Goal: Information Seeking & Learning: Learn about a topic

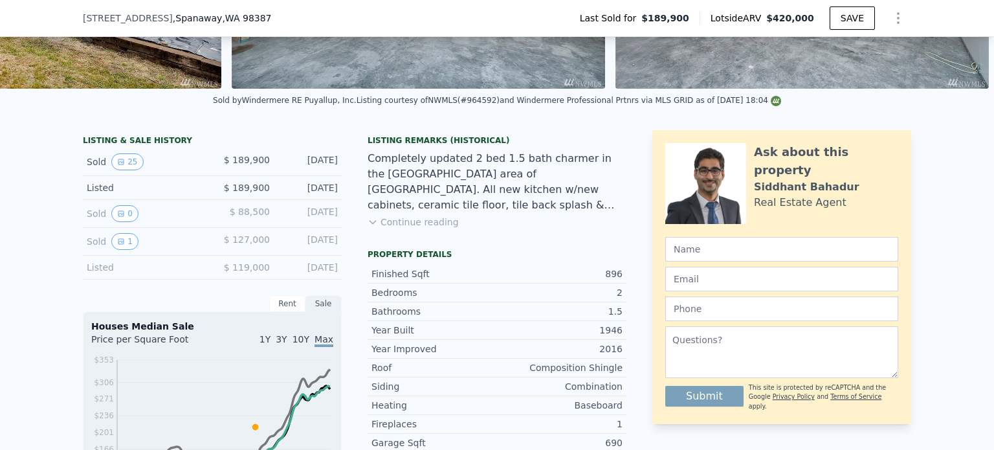
scroll to position [394, 0]
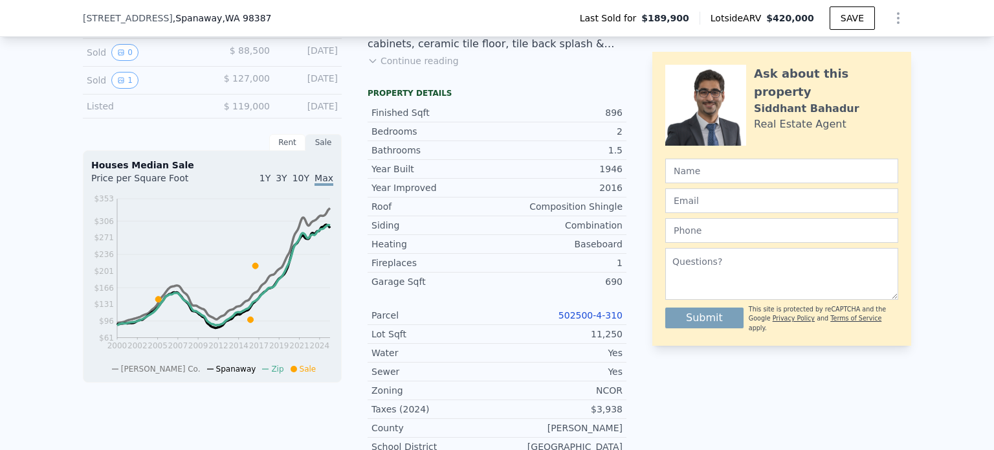
click at [605, 320] on link "502500-4-310" at bounding box center [591, 315] width 64 height 10
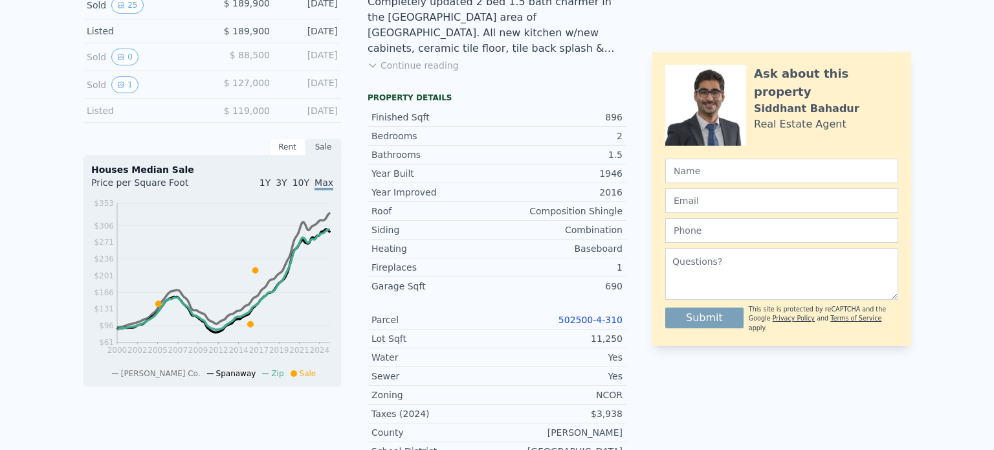
scroll to position [0, 0]
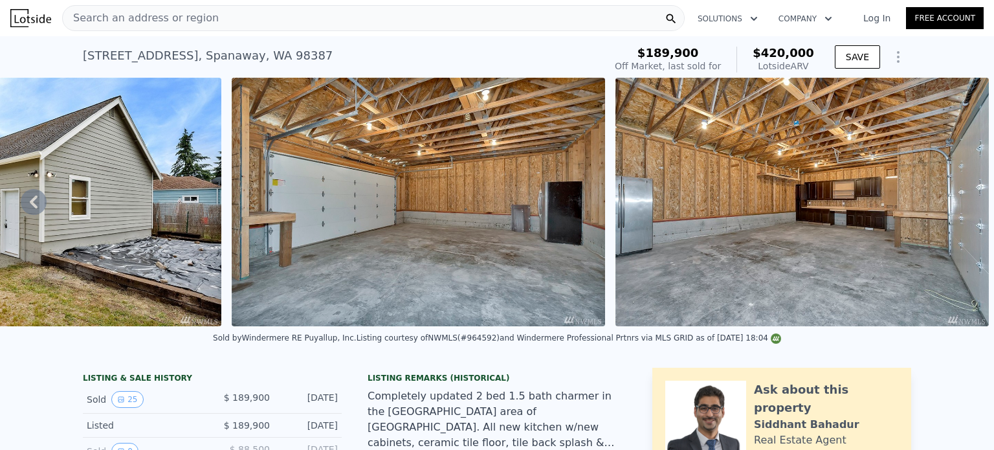
click at [252, 17] on div "Search an address or region" at bounding box center [373, 18] width 623 height 26
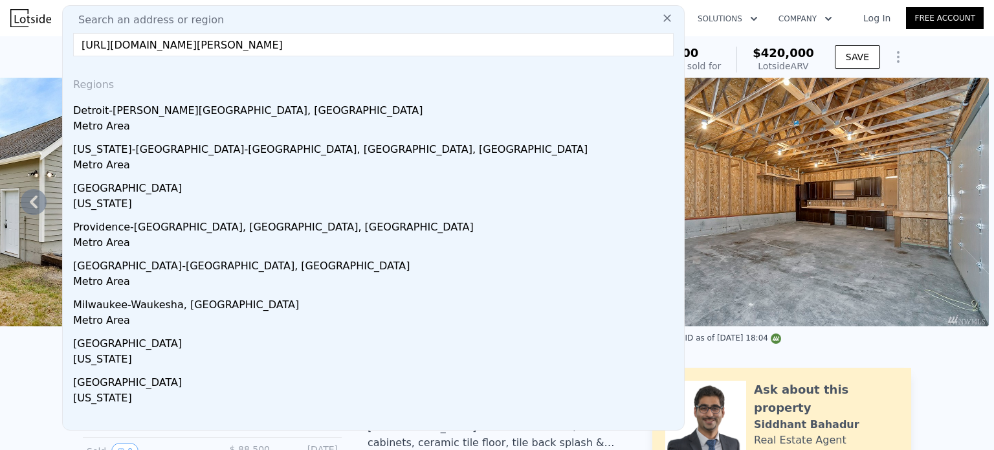
drag, startPoint x: 284, startPoint y: 44, endPoint x: 0, endPoint y: 21, distance: 285.2
click at [0, 21] on div "Search an address or region Search an address or region https://app.lotside.com…" at bounding box center [497, 18] width 994 height 31
click at [231, 43] on input "807-marion-pl-kent-wa-98030" at bounding box center [373, 44] width 601 height 23
drag, startPoint x: 231, startPoint y: 43, endPoint x: 0, endPoint y: 33, distance: 231.4
click at [0, 33] on div "Search an address or region Search an address or region 807-marion-pl-kent-wa-9…" at bounding box center [497, 18] width 994 height 31
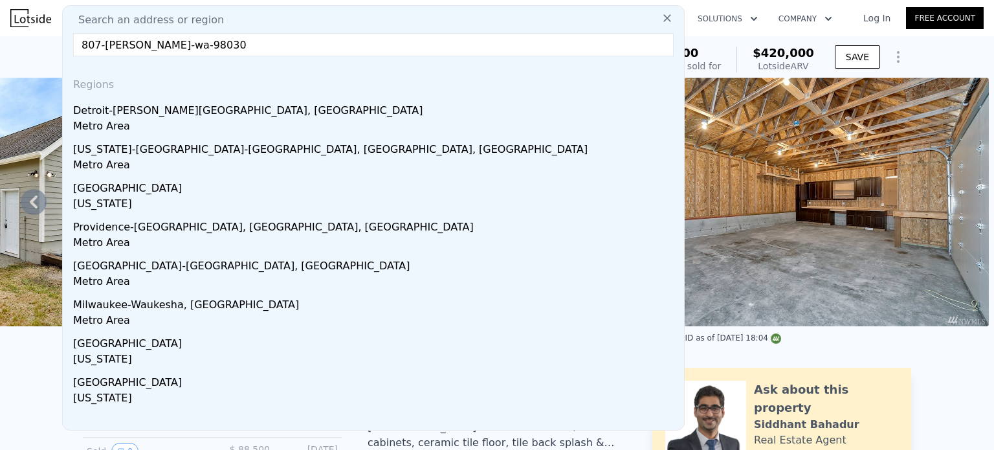
type input "807-marion-pl-kent-wa-98030"
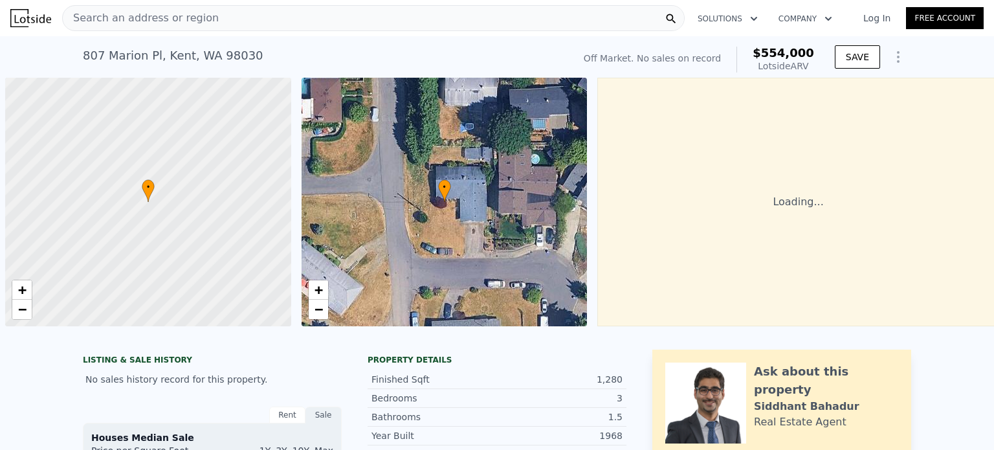
scroll to position [0, 5]
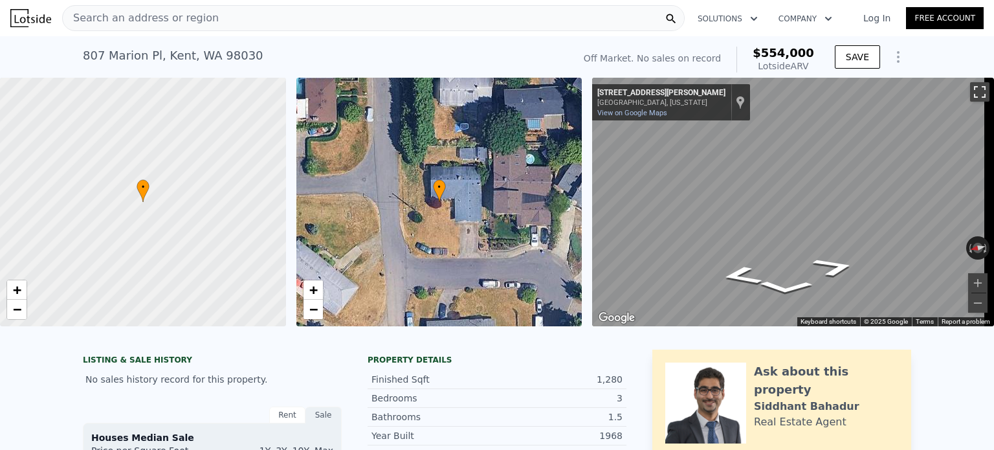
click at [970, 93] on button "Toggle fullscreen view" at bounding box center [979, 91] width 19 height 19
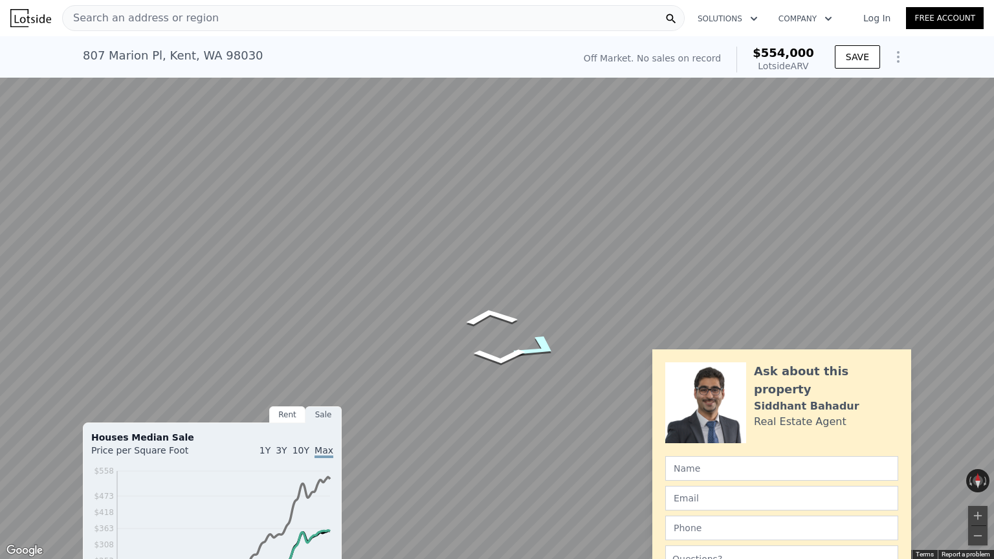
click at [541, 352] on icon "Go Southeast, Marion Pl" at bounding box center [537, 348] width 91 height 40
click at [554, 335] on icon "Go East, Marion Pl" at bounding box center [546, 338] width 63 height 34
click at [979, 449] on button "Zoom in" at bounding box center [978, 515] width 19 height 19
click at [454, 427] on icon "Go West, Marion Pl" at bounding box center [449, 423] width 73 height 28
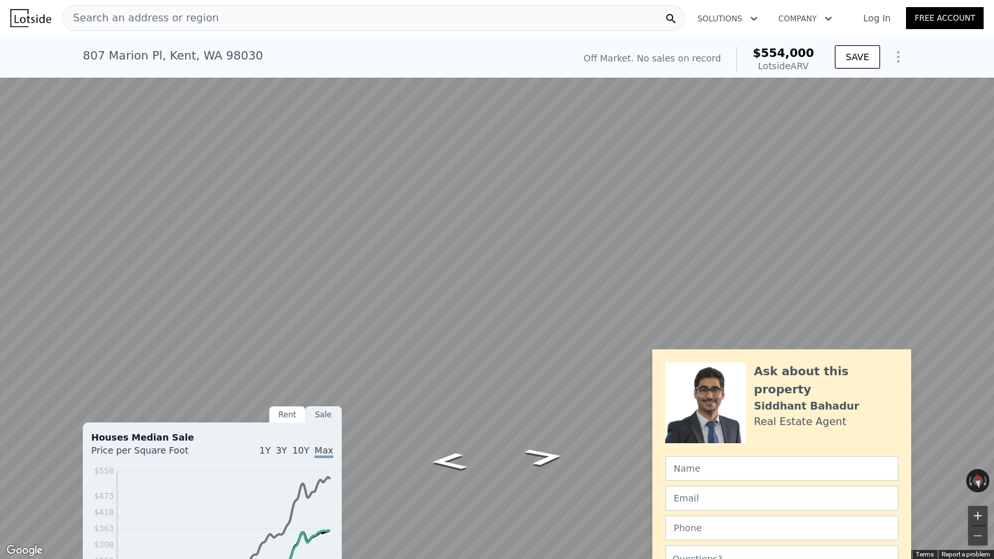
click at [981, 449] on button "Zoom in" at bounding box center [978, 515] width 19 height 19
click at [981, 449] on button "Zoom out" at bounding box center [978, 535] width 19 height 19
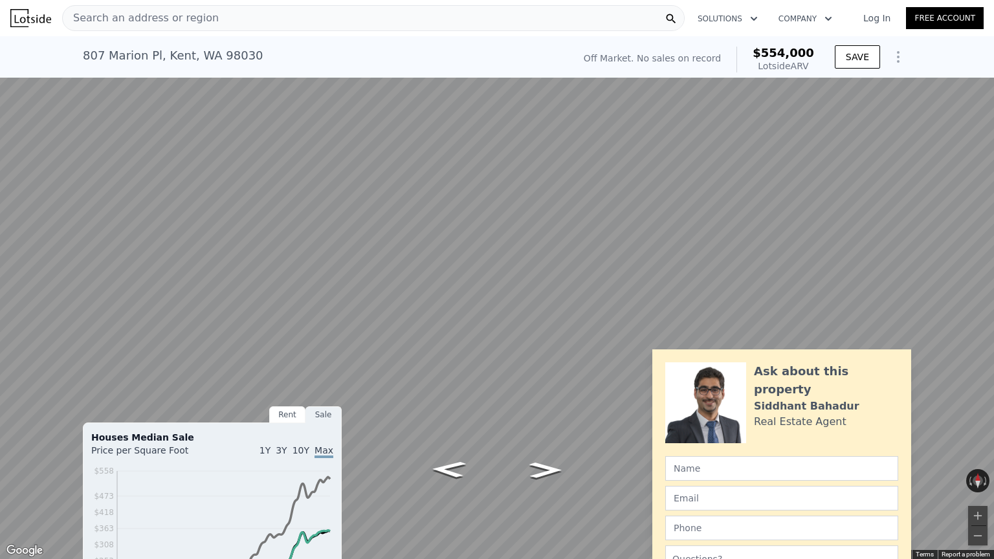
click at [984, 10] on button "Toggle fullscreen view" at bounding box center [979, 14] width 19 height 19
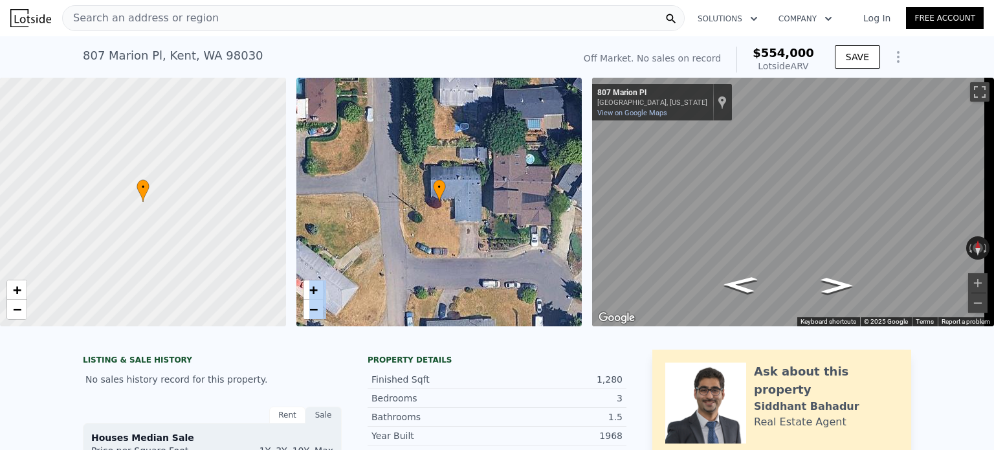
drag, startPoint x: 606, startPoint y: 80, endPoint x: 429, endPoint y: 327, distance: 304.0
click at [429, 326] on div "• + − • + − ← Move left → Move right ↑ Move up ↓ Move down + Zoom in - Zoom out…" at bounding box center [497, 202] width 994 height 249
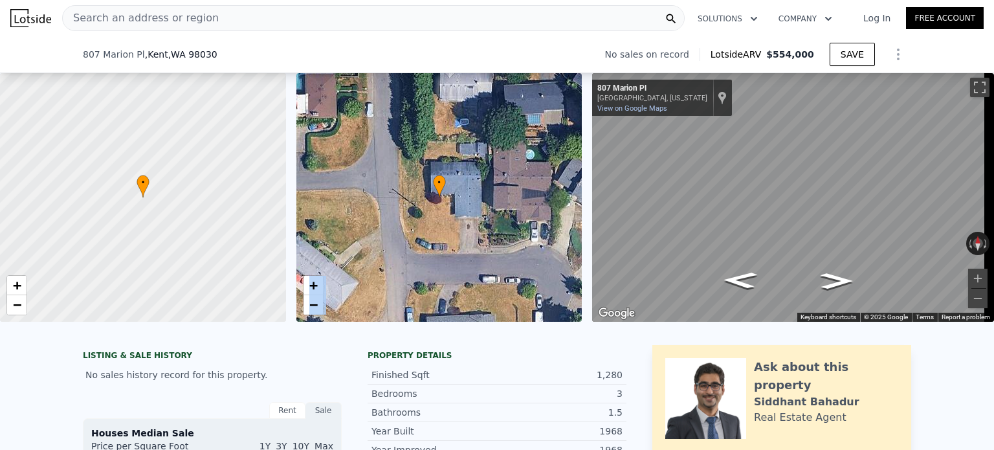
scroll to position [416, 0]
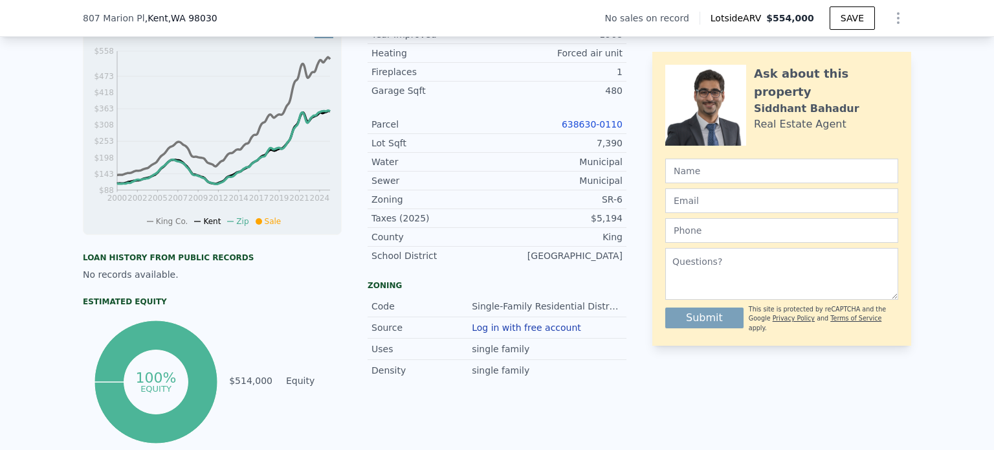
click at [592, 129] on link "638630-0110" at bounding box center [592, 124] width 61 height 10
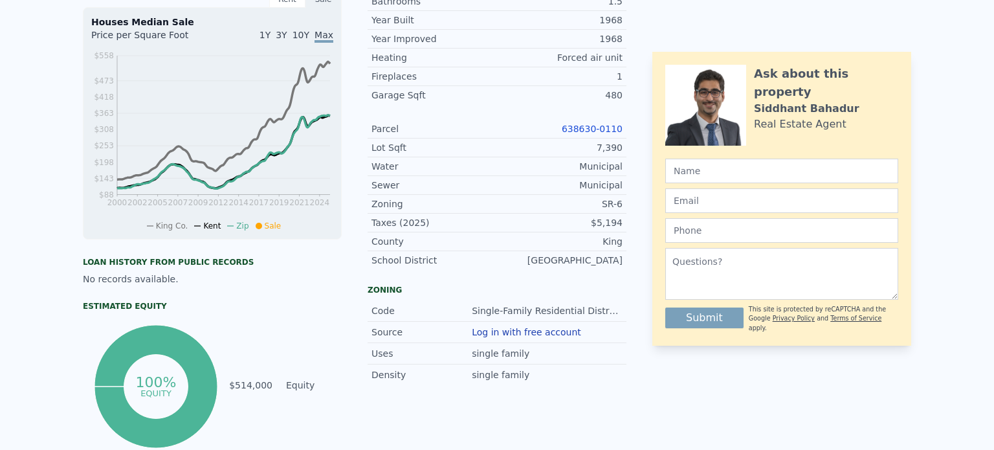
scroll to position [0, 0]
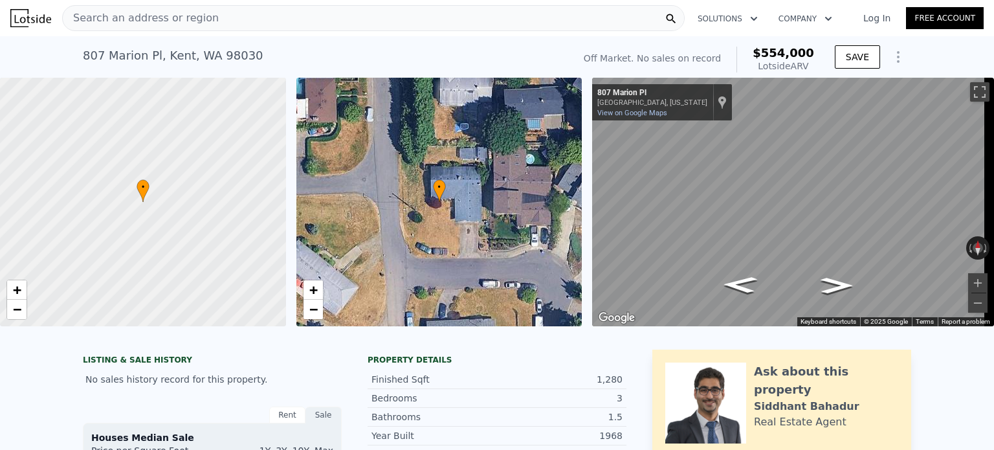
click at [374, 21] on div "Search an address or region" at bounding box center [373, 18] width 623 height 26
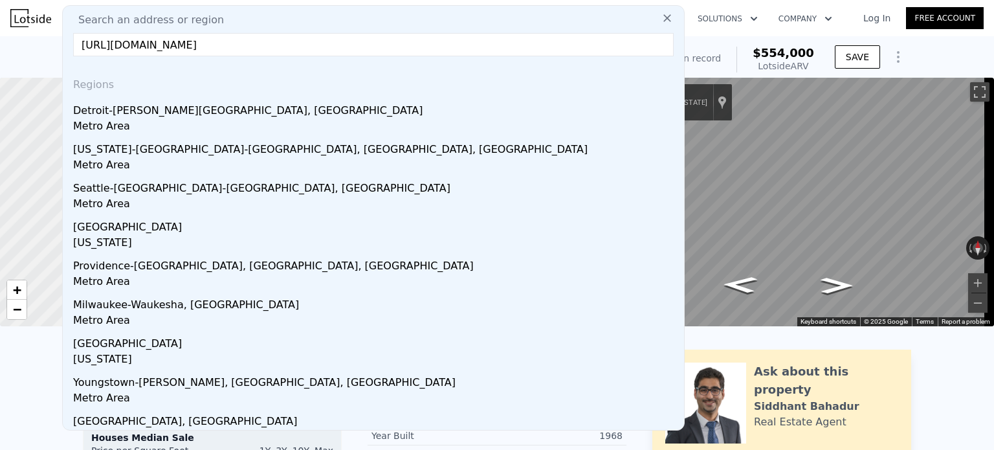
type input "https://app.lotside.com/proformas/address/1140-n-cascade-ave-tacoma-wa-98406"
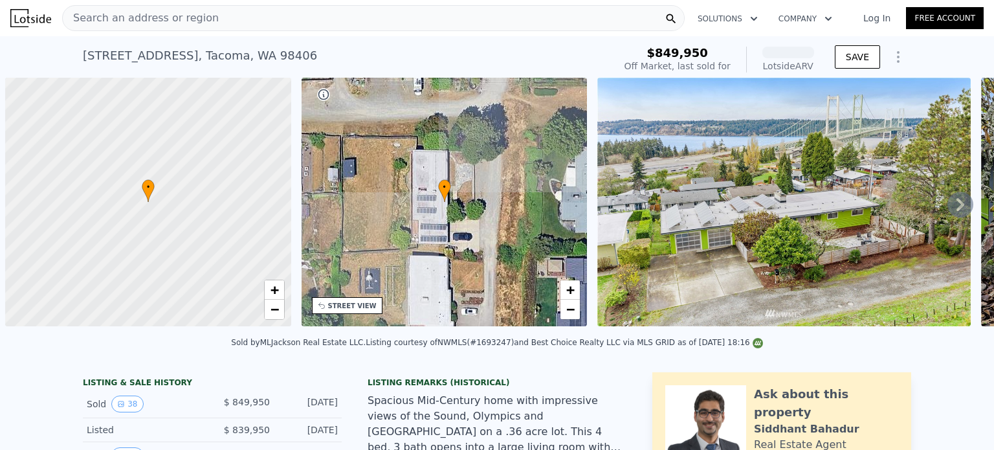
scroll to position [0, 5]
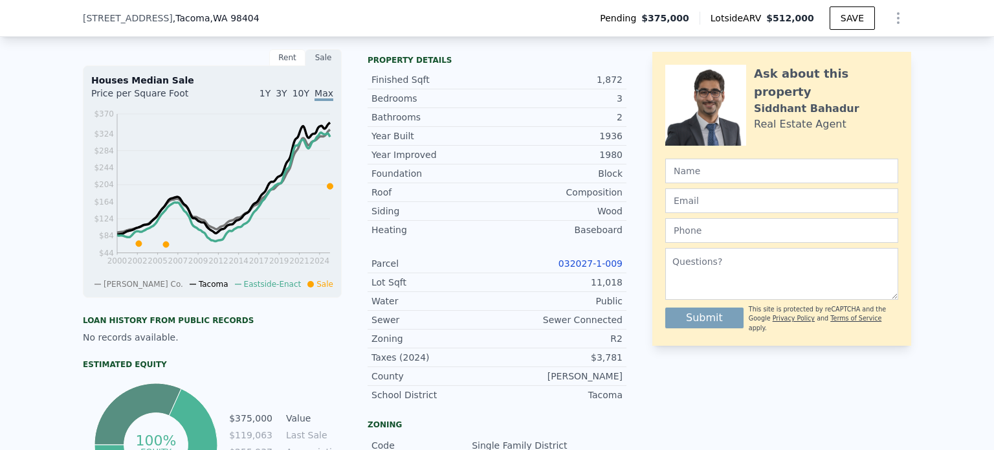
scroll to position [438, 0]
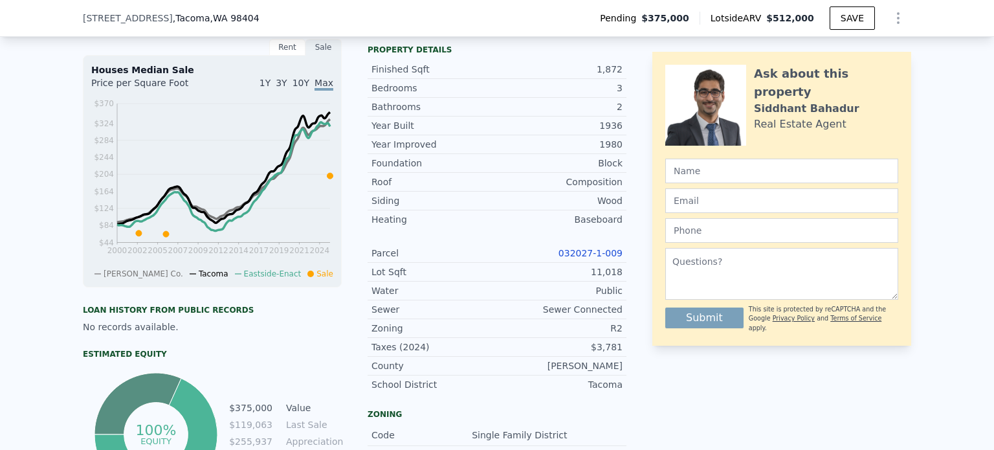
click at [577, 258] on link "032027-1-009" at bounding box center [591, 253] width 64 height 10
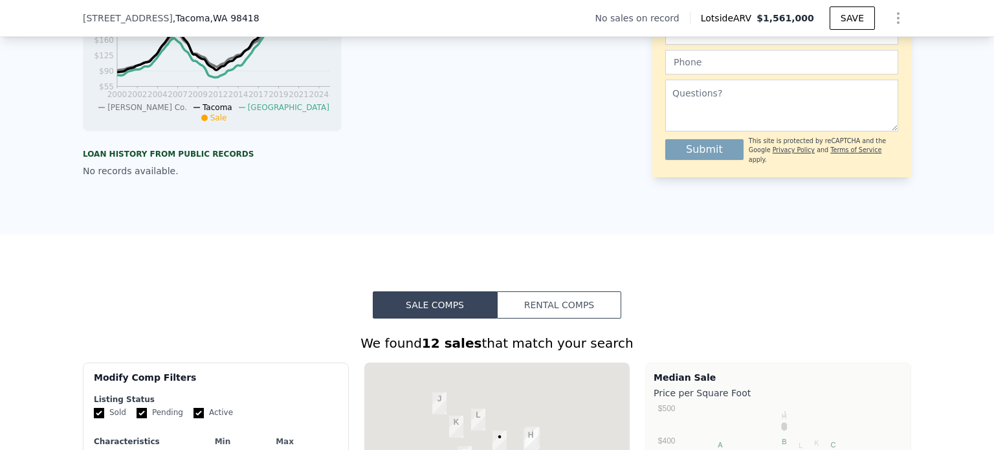
scroll to position [261, 0]
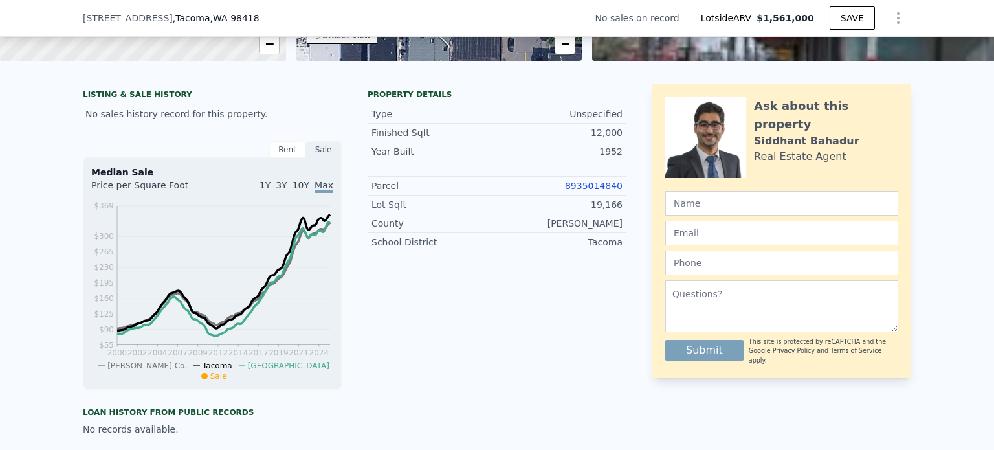
click at [594, 191] on link "8935014840" at bounding box center [594, 186] width 58 height 10
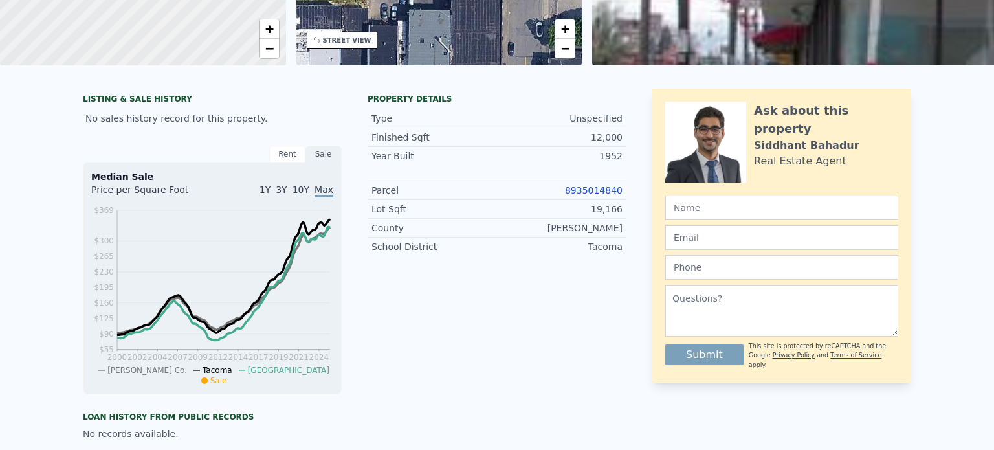
scroll to position [0, 0]
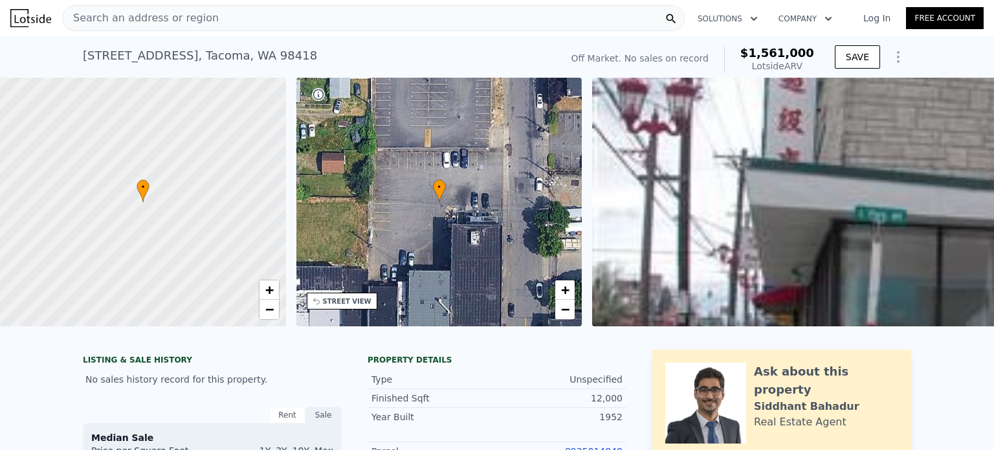
click at [274, 21] on div "Search an address or region" at bounding box center [373, 18] width 623 height 26
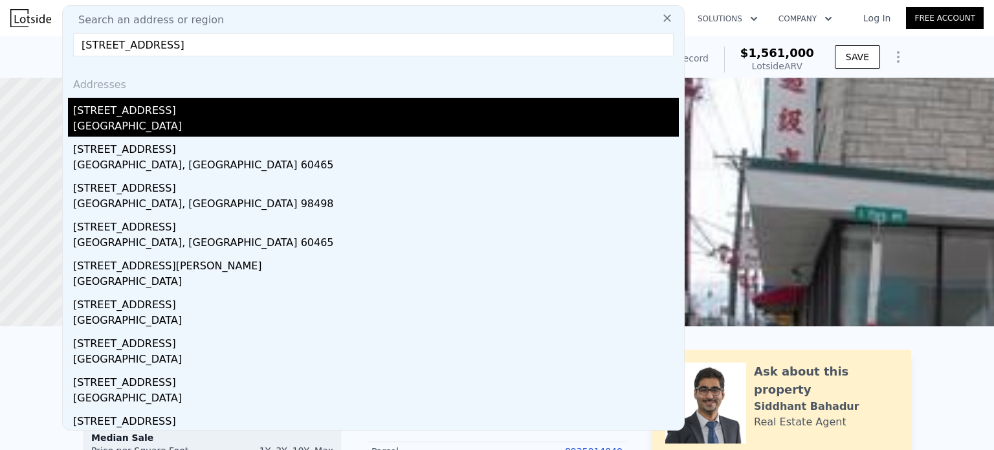
type input "10521 82nd Ave Nw"
click at [136, 121] on div "Rosedale, WA 98332" at bounding box center [376, 127] width 606 height 18
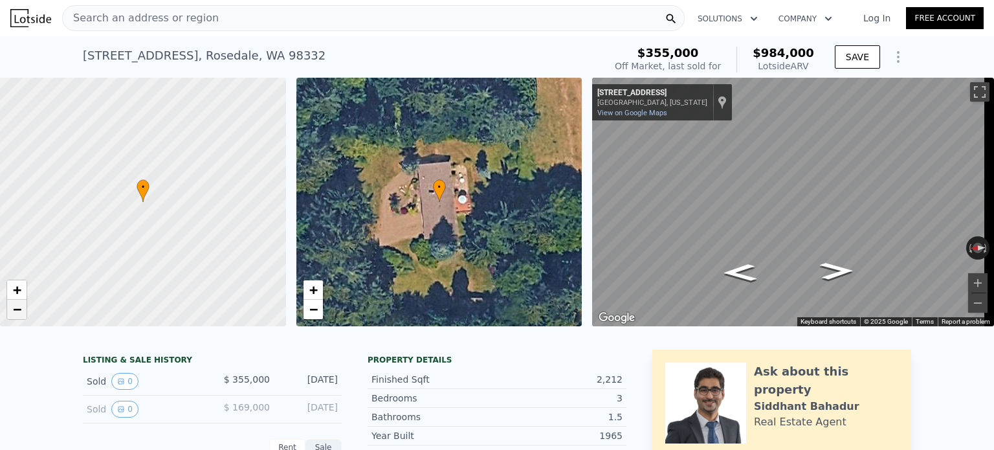
click at [19, 308] on span "−" at bounding box center [17, 309] width 8 height 16
click at [970, 91] on button "Toggle fullscreen view" at bounding box center [979, 91] width 19 height 19
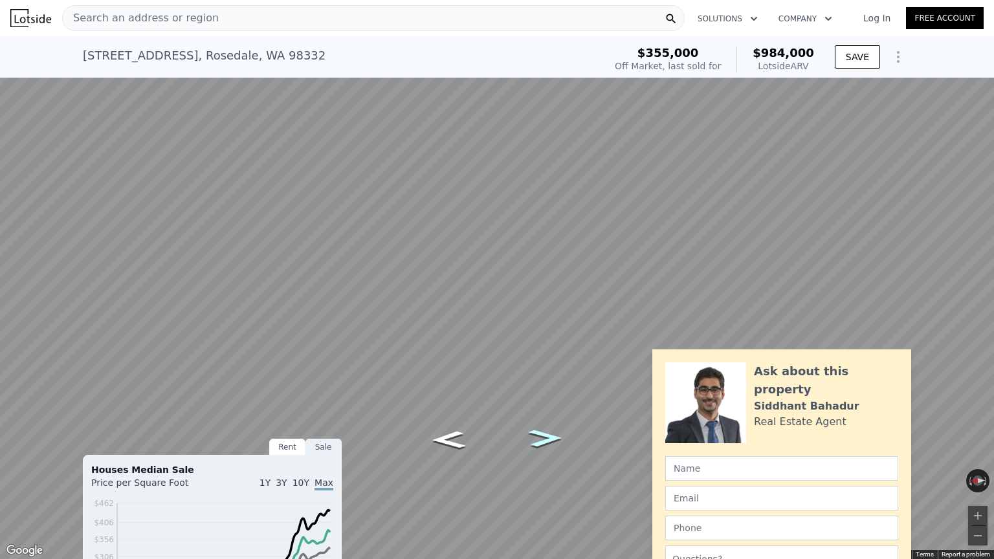
click at [539, 448] on icon "Go South, 82nd Ave NW" at bounding box center [546, 438] width 62 height 26
click at [539, 448] on icon "Go South, 82nd Ave NW" at bounding box center [545, 438] width 60 height 25
click at [548, 434] on icon "Go South, 82nd Ave NW" at bounding box center [545, 438] width 60 height 25
click at [451, 414] on icon "Go North, 82nd Ave NW" at bounding box center [452, 411] width 84 height 31
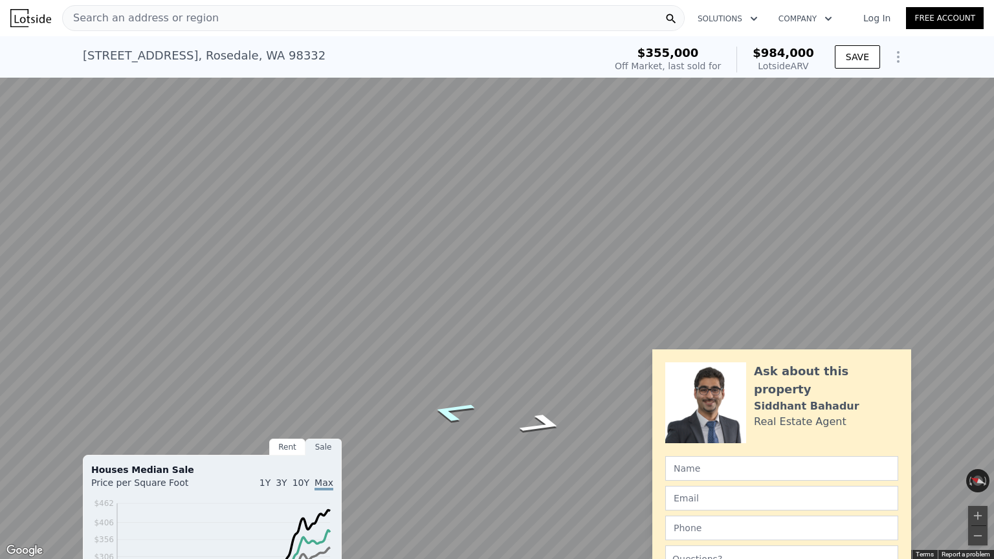
click at [451, 414] on icon "Go North, 82nd Ave NW" at bounding box center [452, 411] width 84 height 31
click at [451, 414] on icon "Go North, 82nd Ave NW" at bounding box center [451, 412] width 82 height 31
click at [451, 414] on icon "Go North, 82nd Ave NW" at bounding box center [452, 411] width 84 height 31
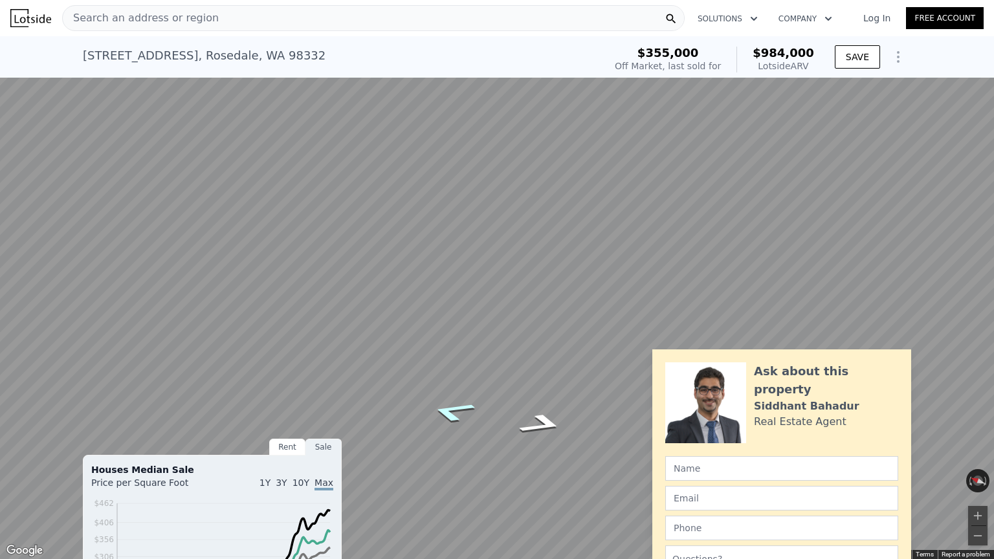
click at [451, 414] on icon "Go North, 82nd Ave NW" at bounding box center [452, 412] width 84 height 32
click at [451, 414] on icon "Go North, 82nd Ave NW" at bounding box center [452, 411] width 84 height 31
click at [455, 409] on icon "Go North, 82nd Ave NW" at bounding box center [454, 411] width 89 height 32
click at [449, 311] on icon "Go North, 82nd Ave NW" at bounding box center [449, 308] width 71 height 39
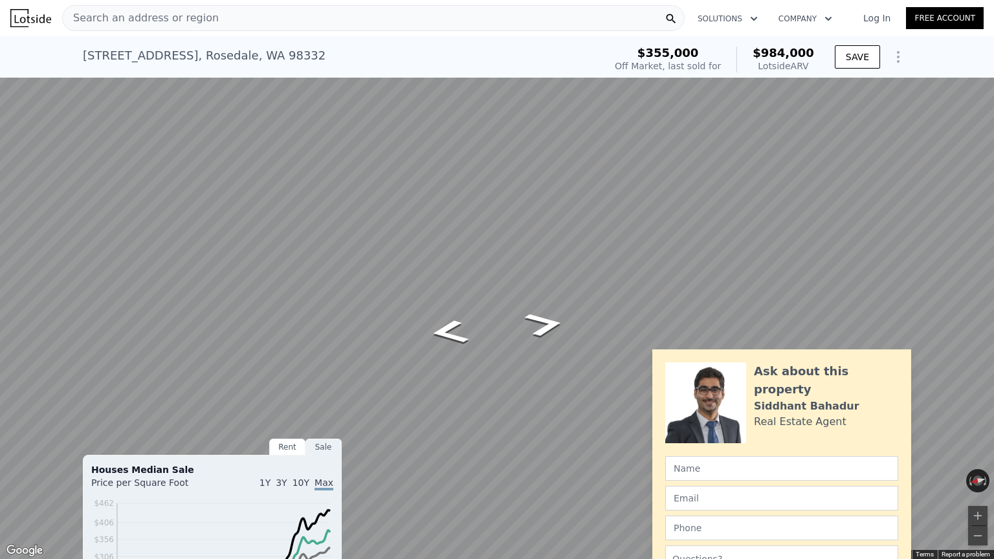
click at [976, 11] on button "Toggle fullscreen view" at bounding box center [979, 14] width 19 height 19
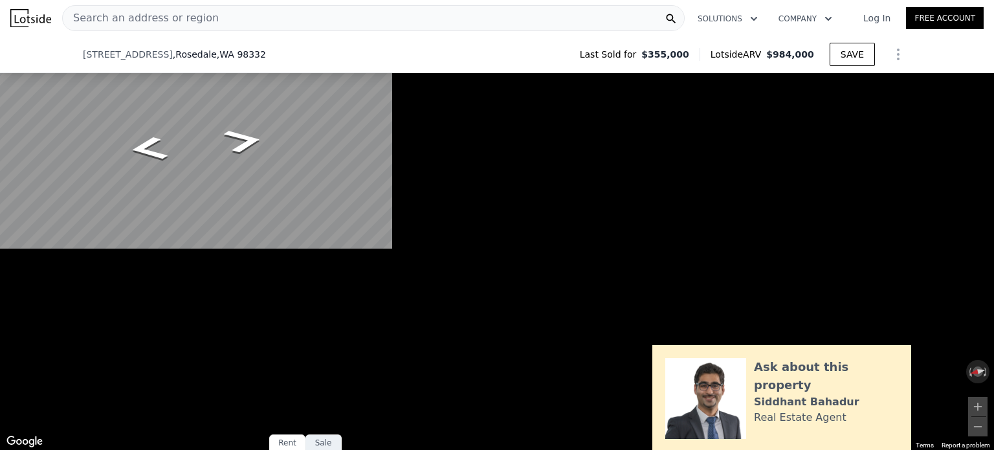
scroll to position [478, 0]
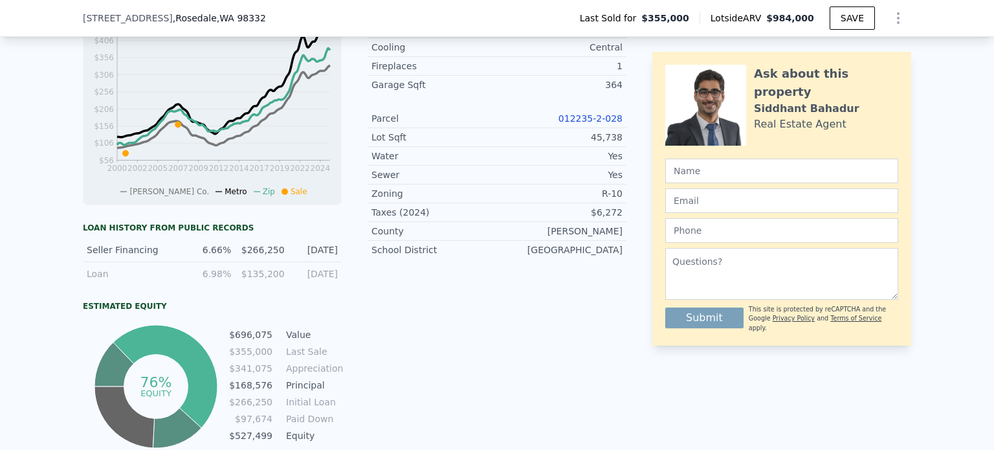
click at [587, 124] on link "012235-2-028" at bounding box center [591, 118] width 64 height 10
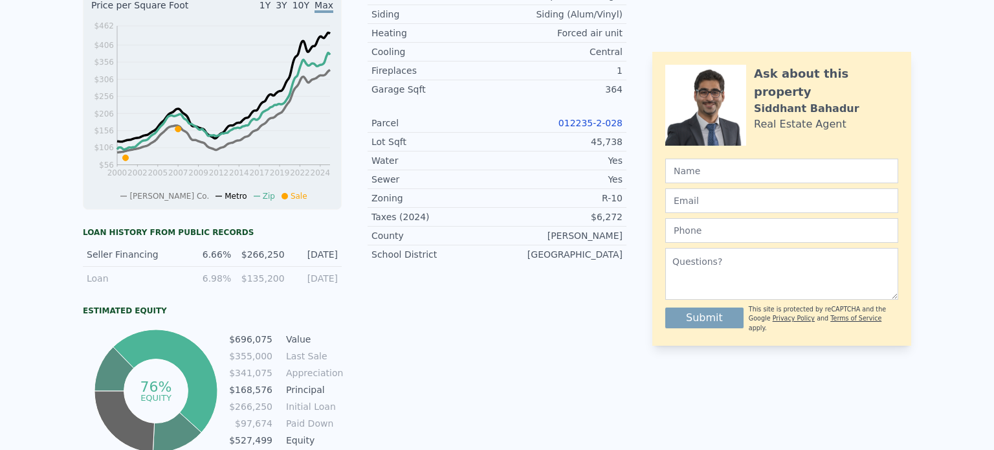
scroll to position [5, 0]
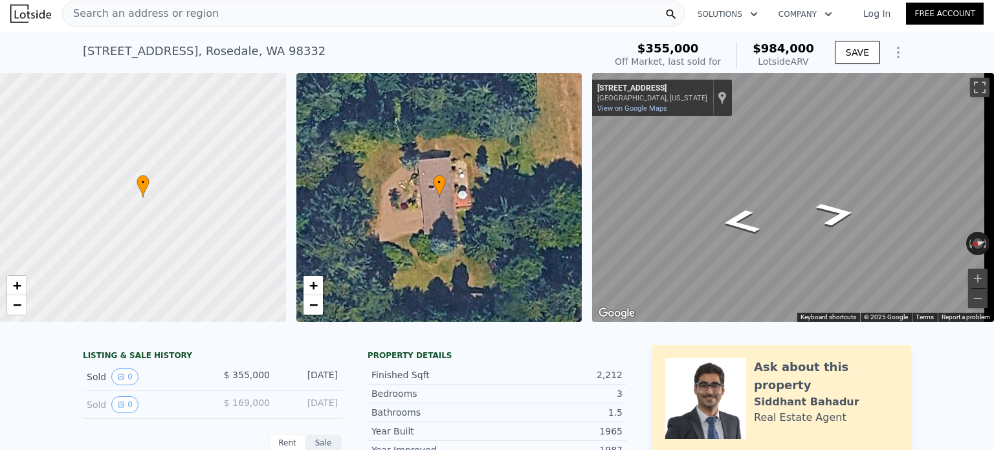
click at [359, 10] on div "Search an address or region" at bounding box center [373, 14] width 623 height 26
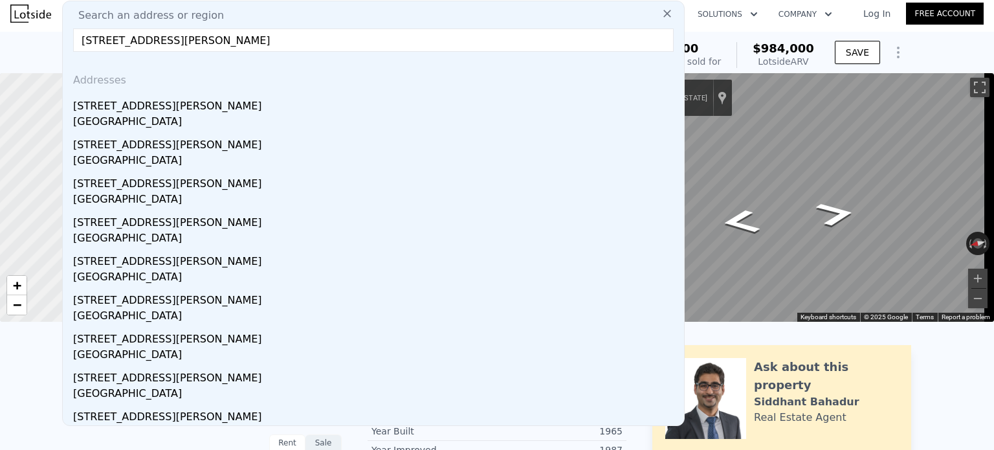
type input "331 S Lewis St Monroe WA 98272"
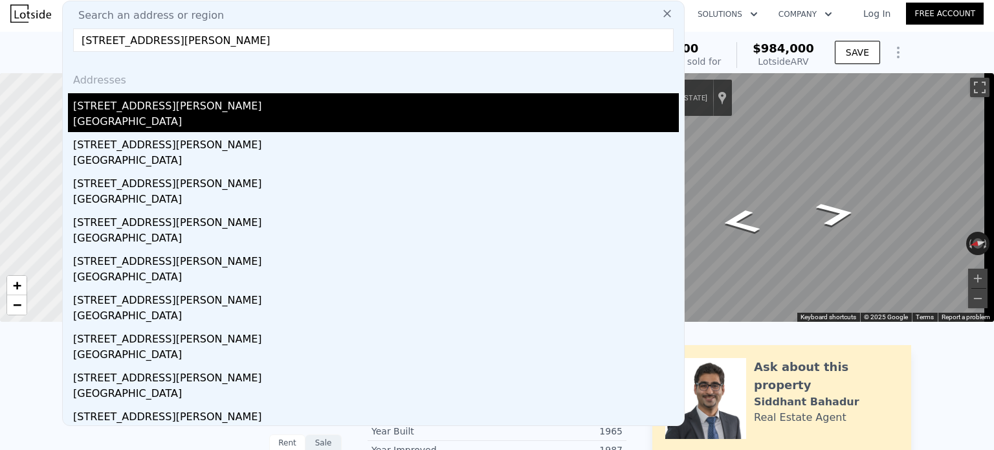
click at [325, 118] on div "Monroe, WA 98272" at bounding box center [376, 123] width 606 height 18
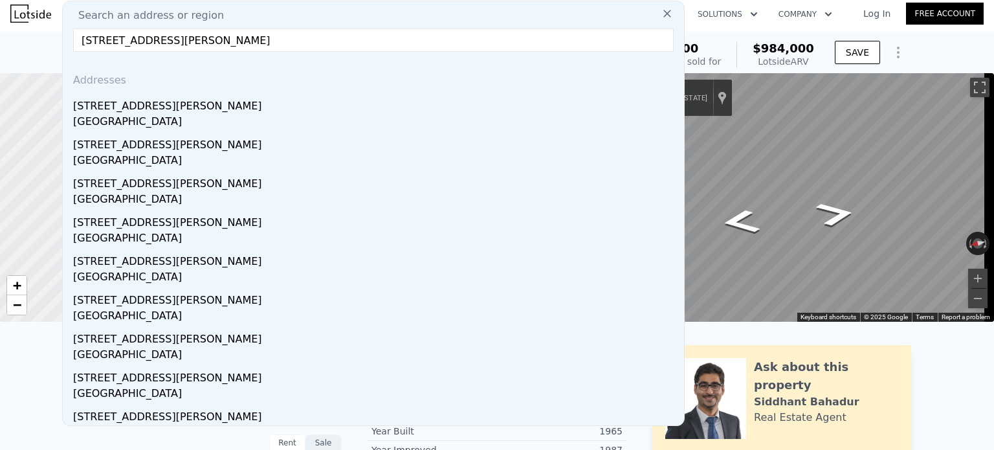
click at [273, 33] on div "10521 82nd Ave NW , Rosedale , WA 98332 Sold Jul 2007 for $355k (~ARV $984k ) $…" at bounding box center [497, 52] width 829 height 41
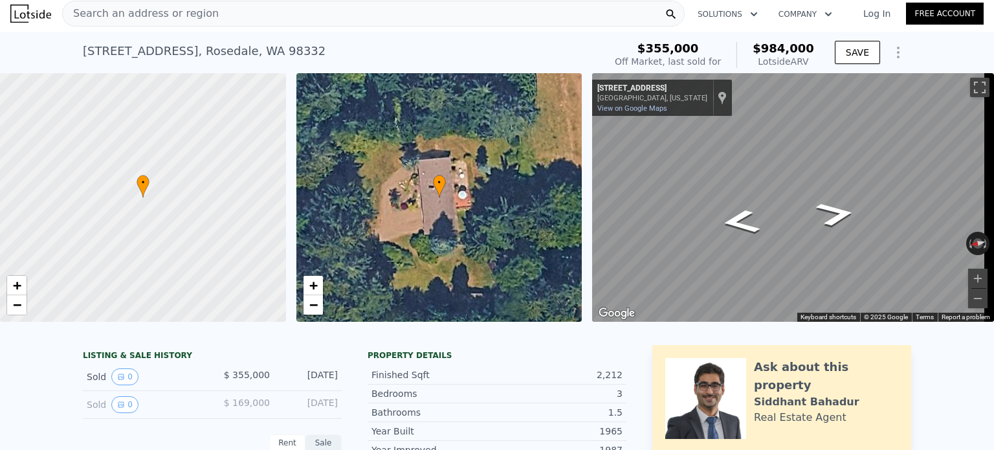
click at [273, 12] on div "Search an address or region" at bounding box center [373, 14] width 623 height 26
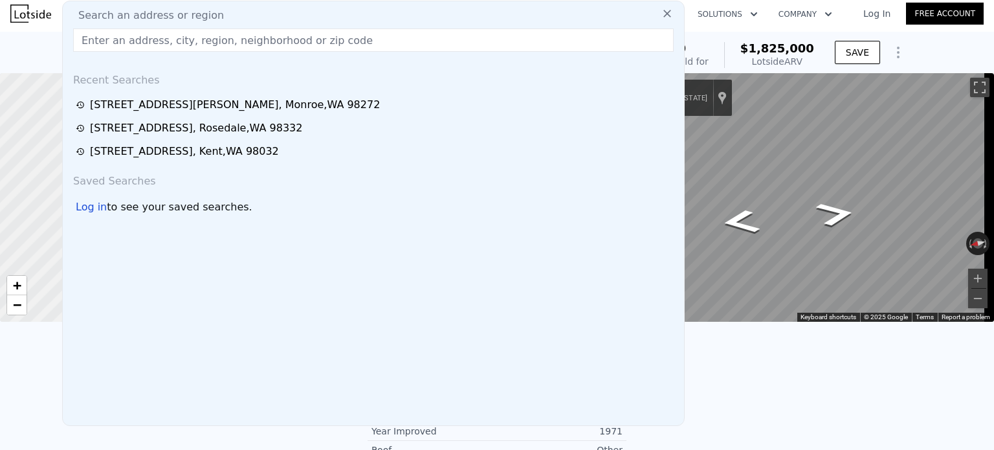
drag, startPoint x: 273, startPoint y: 12, endPoint x: 229, endPoint y: 43, distance: 53.9
click at [229, 43] on input "text" at bounding box center [373, 39] width 601 height 23
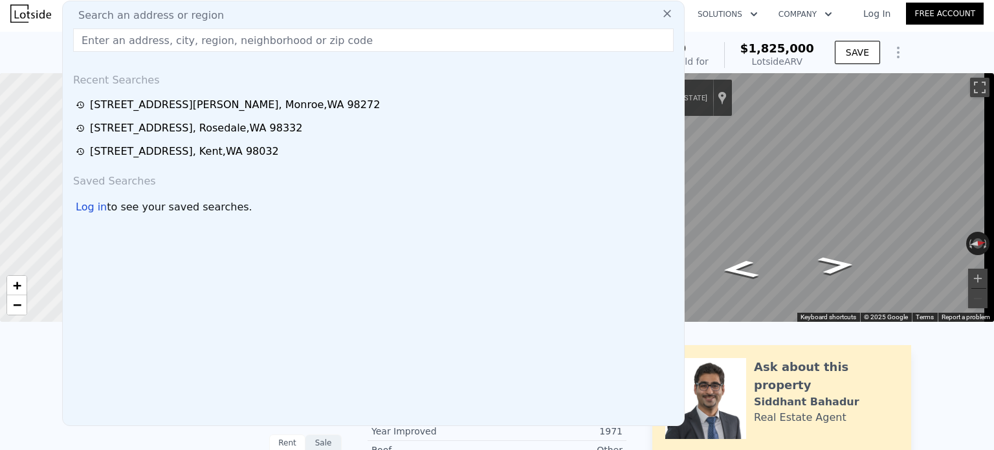
paste input "331 S Lewis St Monroe WA 98272"
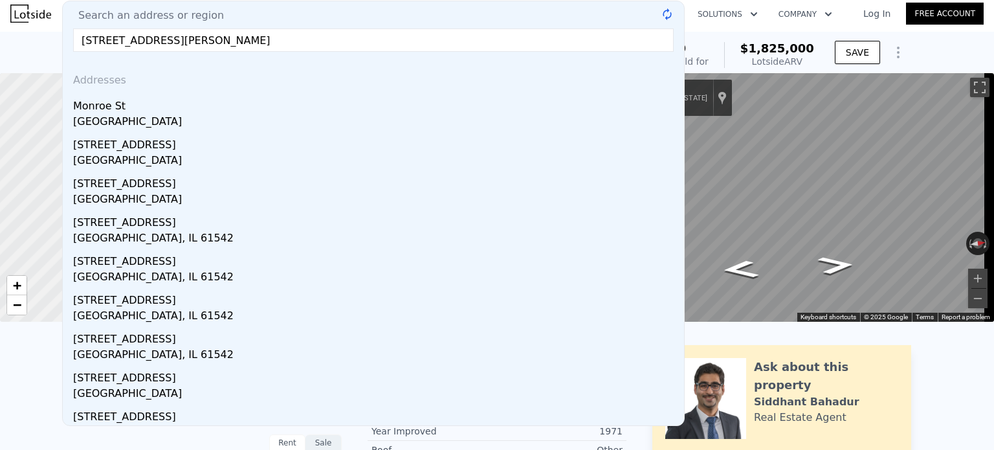
click at [233, 32] on input "331 S Lewis St Mo" at bounding box center [373, 39] width 601 height 23
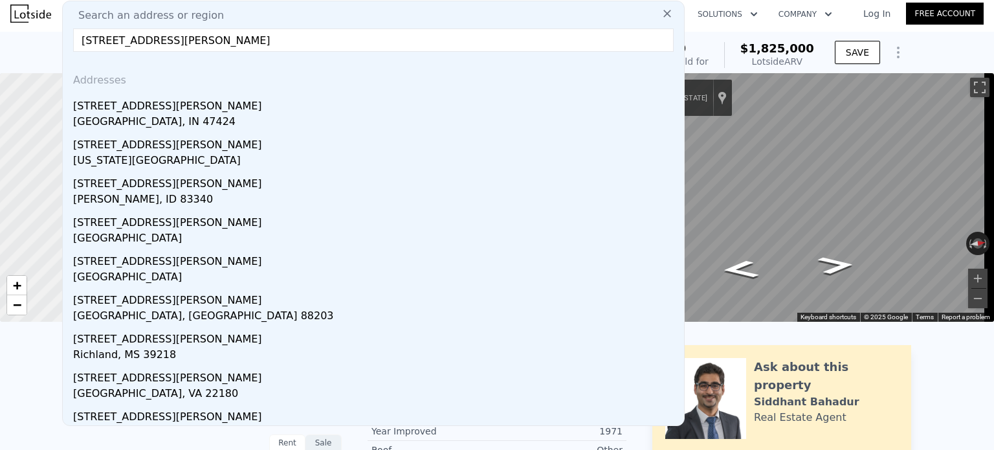
type input "331 S Lewis St"
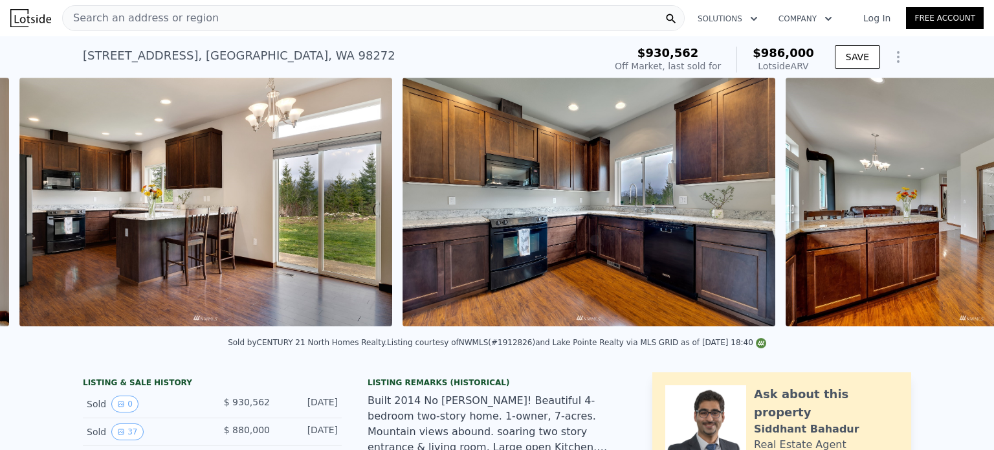
scroll to position [0, 1743]
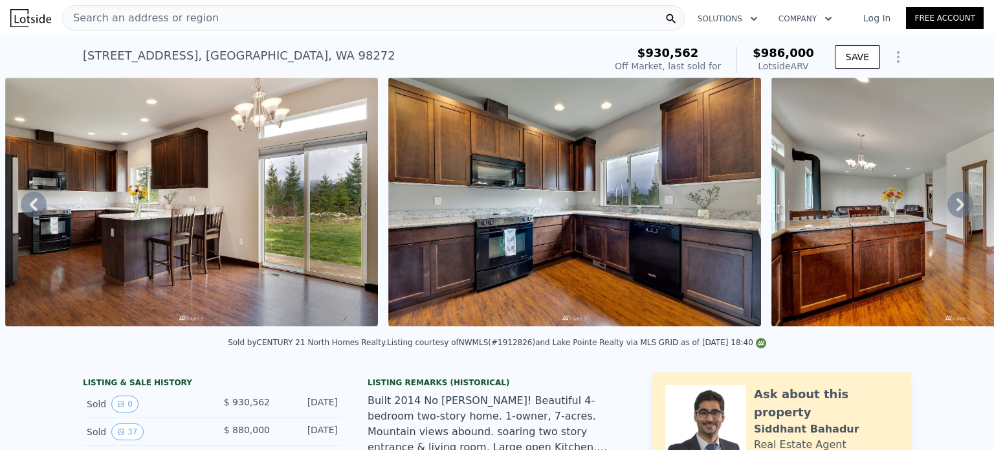
click at [391, 14] on div "Search an address or region" at bounding box center [373, 18] width 623 height 26
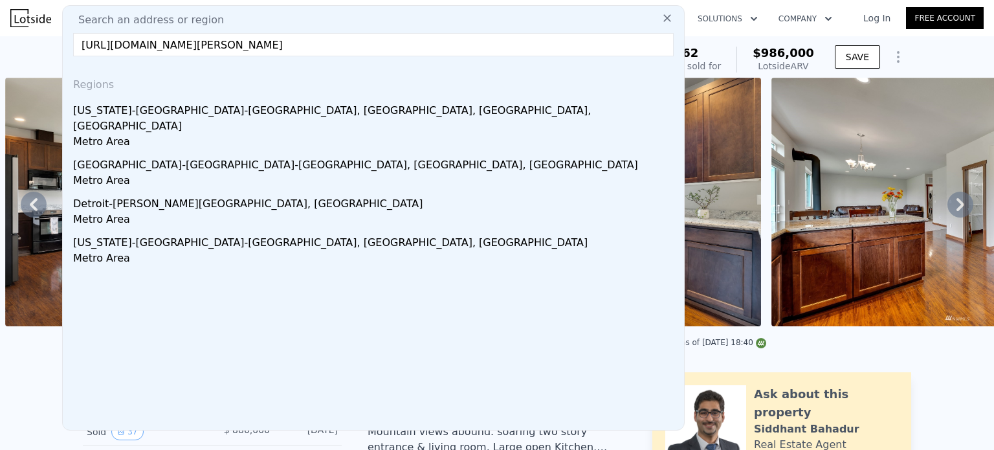
type input "[URL][DOMAIN_NAME][PERSON_NAME]"
click at [391, 14] on div "Search an address or region" at bounding box center [373, 20] width 611 height 16
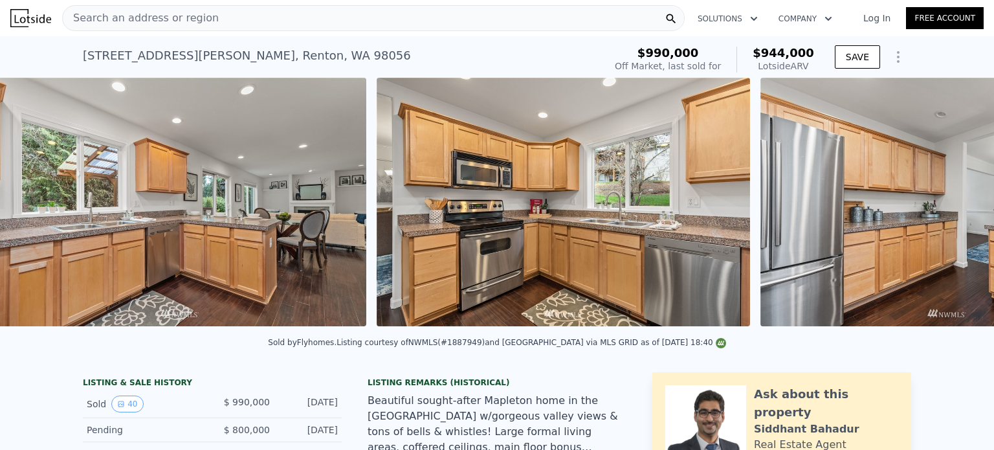
scroll to position [0, 2859]
